Goal: Transaction & Acquisition: Purchase product/service

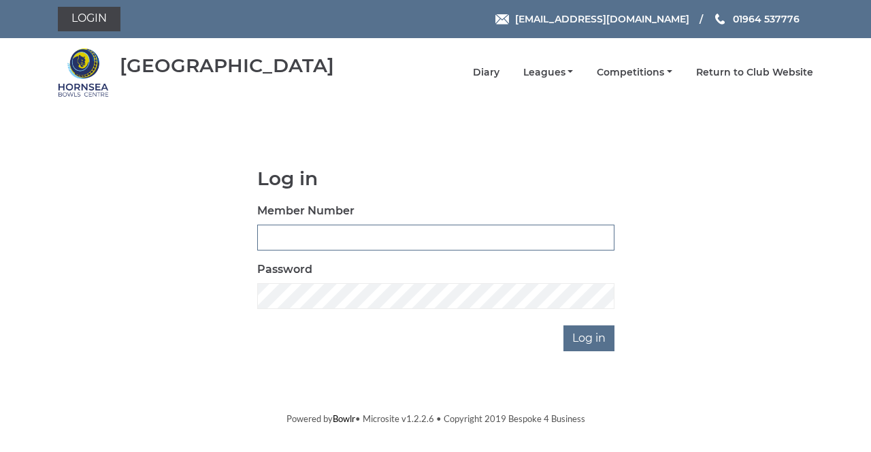
click at [275, 240] on input "Member Number" at bounding box center [435, 238] width 357 height 26
type input "0865"
click at [563, 325] on input "Log in" at bounding box center [588, 338] width 51 height 26
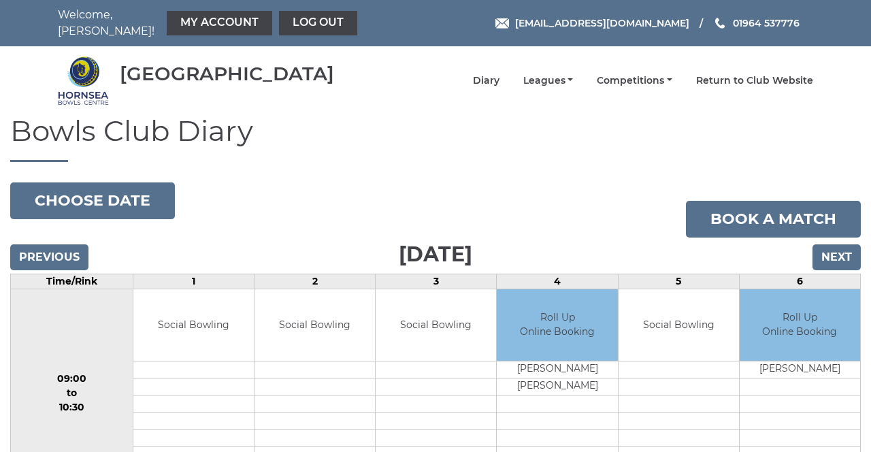
click at [212, 20] on link "My Account" at bounding box center [219, 23] width 105 height 24
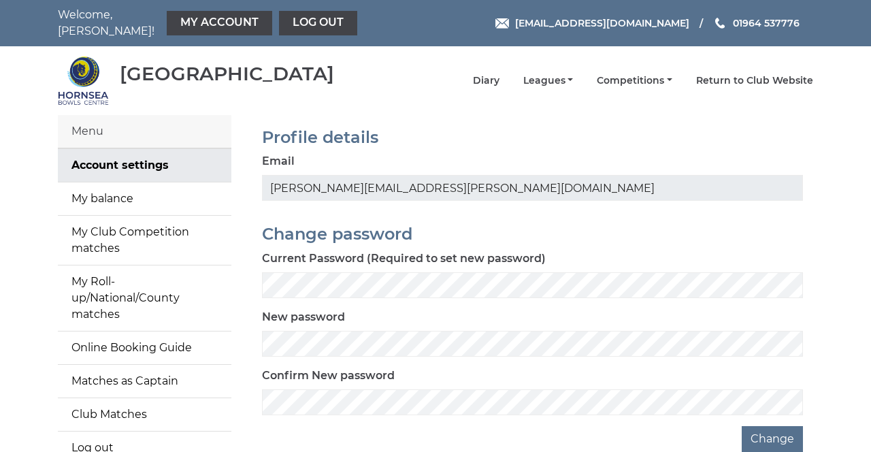
click at [91, 186] on link "My balance" at bounding box center [145, 198] width 174 height 33
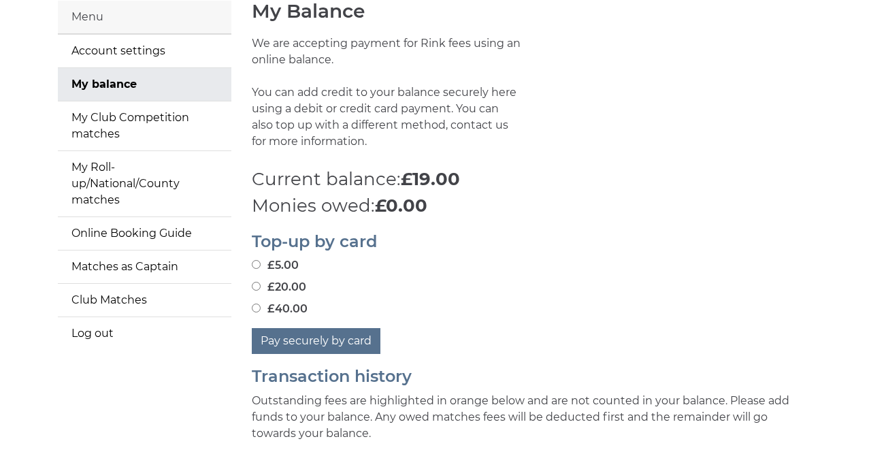
scroll to position [118, 0]
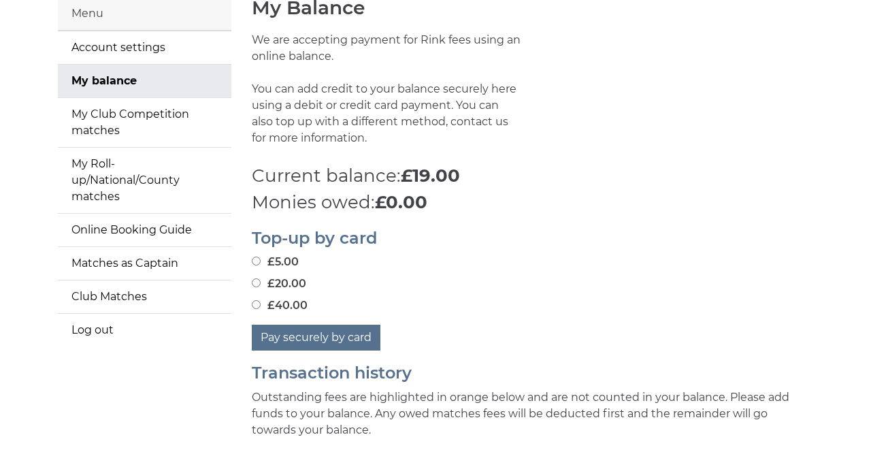
click at [244, 283] on div "Top-up by card £5.00 £20.00 £40.00 Pay securely by card" at bounding box center [533, 283] width 582 height 135
click at [252, 278] on input "£20.00" at bounding box center [256, 282] width 9 height 9
radio input "true"
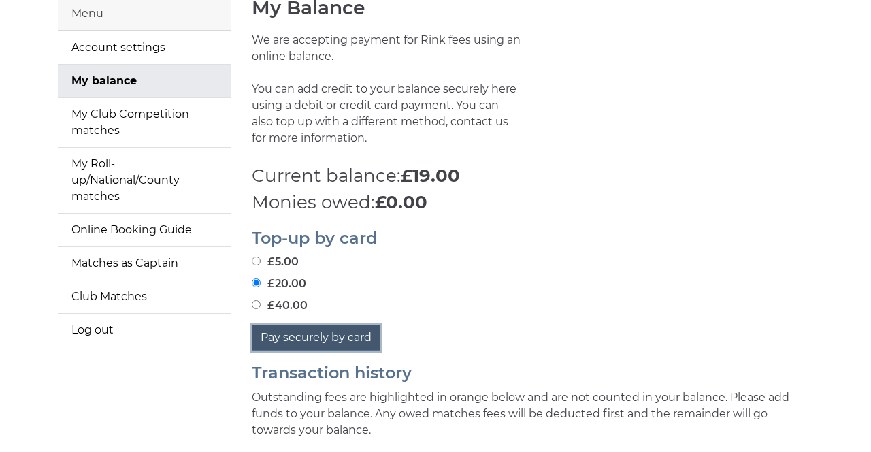
click at [277, 332] on button "Pay securely by card" at bounding box center [316, 338] width 129 height 26
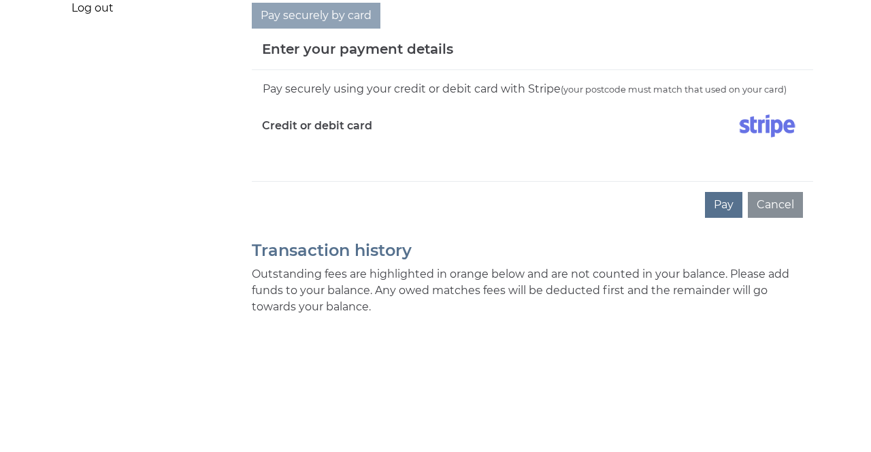
scroll to position [306, 0]
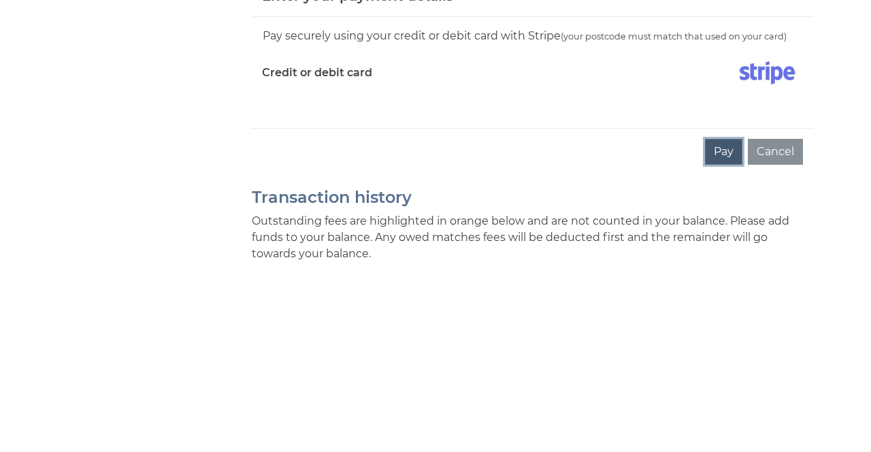
click at [722, 333] on button "Pay" at bounding box center [723, 339] width 37 height 26
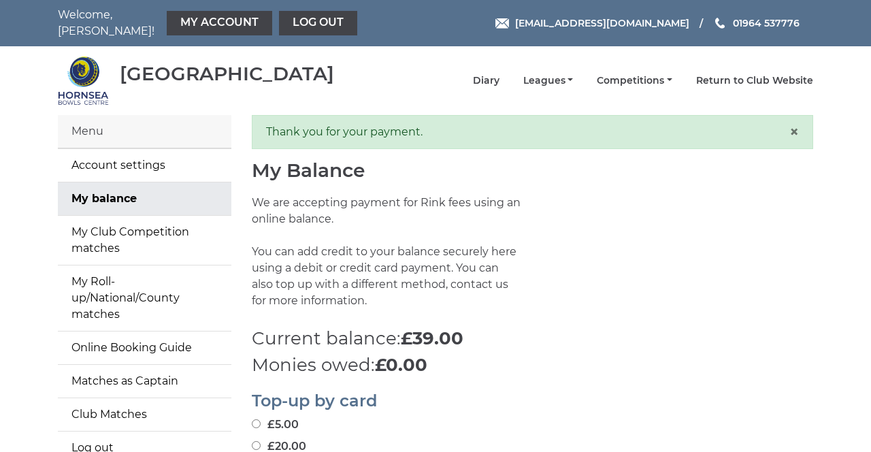
click at [307, 23] on link "Log out" at bounding box center [318, 23] width 78 height 24
